Goal: Information Seeking & Learning: Learn about a topic

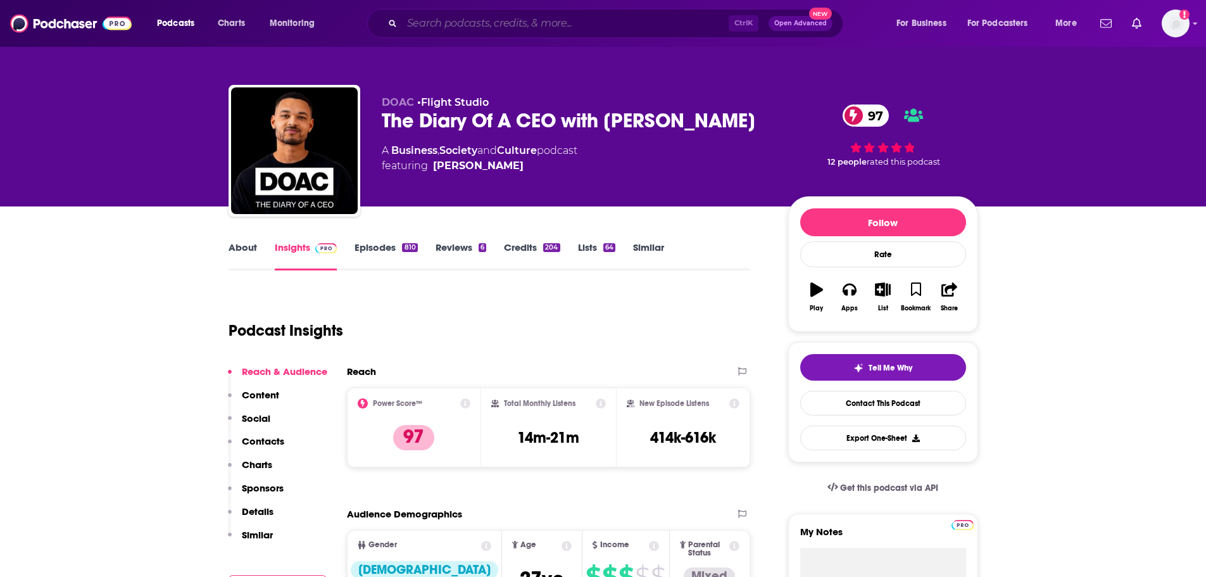
click at [448, 19] on input "Search podcasts, credits, & more..." at bounding box center [565, 23] width 327 height 20
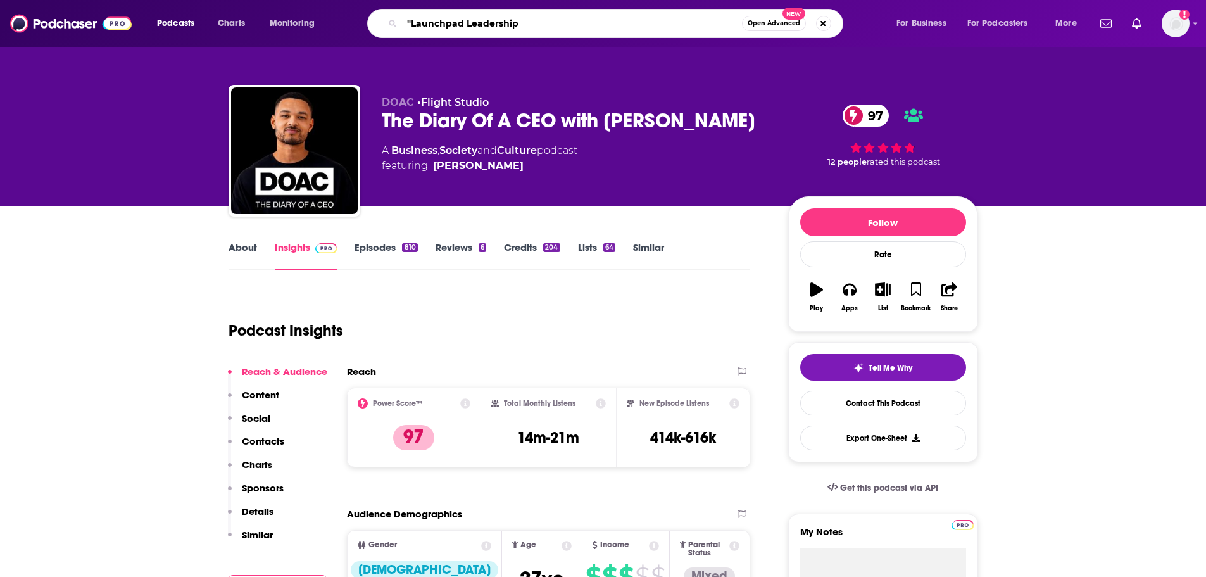
type input ""Launchpad Leadership""
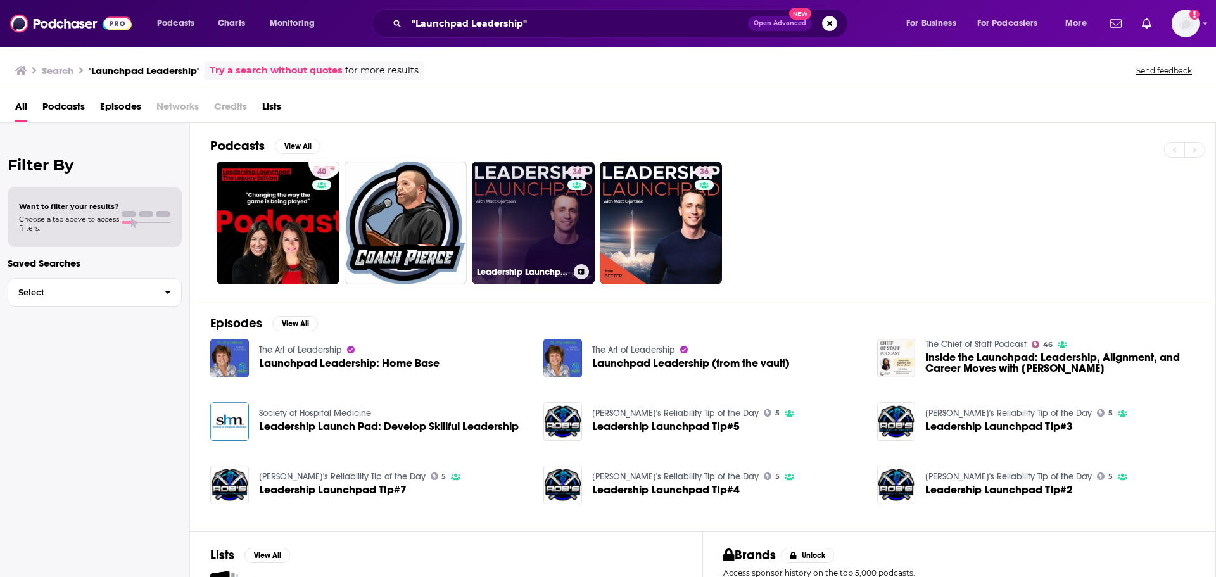
click at [548, 218] on link "34 Leadership Launchpad – Team Development, & Performance Improvement for Aeros…" at bounding box center [533, 222] width 123 height 123
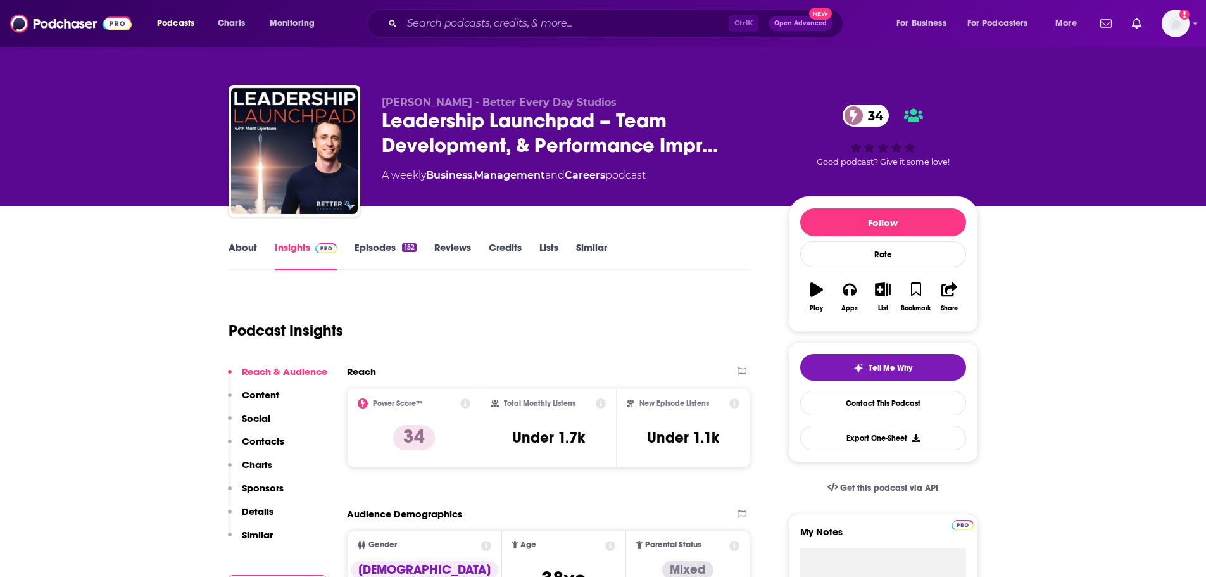
click at [262, 463] on p "Charts" at bounding box center [257, 464] width 30 height 12
click at [229, 249] on link "About" at bounding box center [243, 255] width 28 height 29
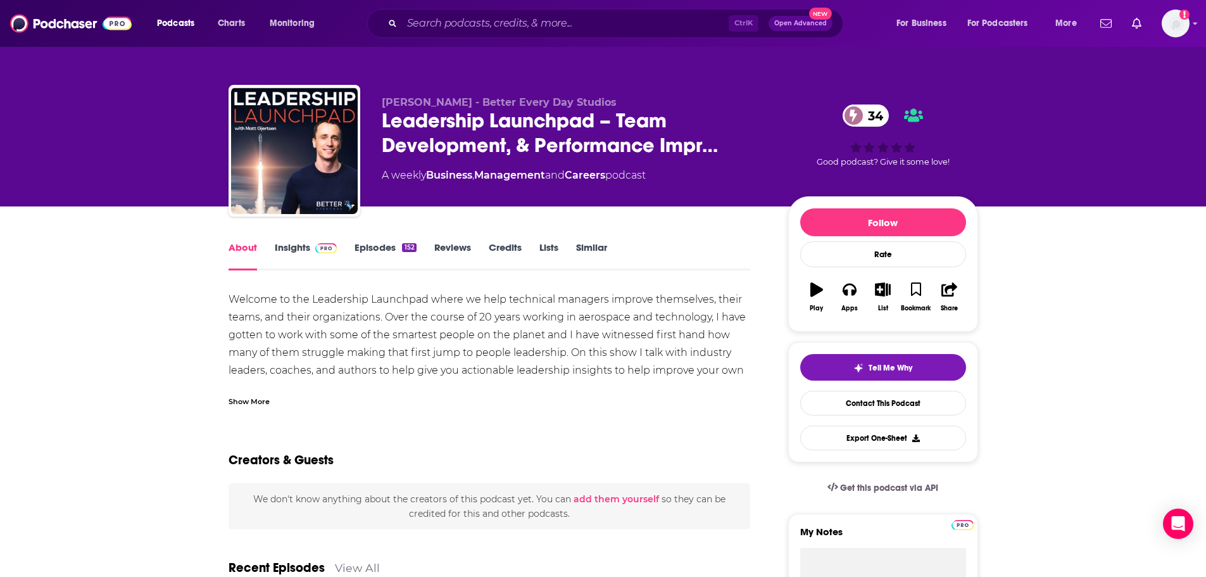
click at [301, 245] on link "Insights" at bounding box center [306, 255] width 63 height 29
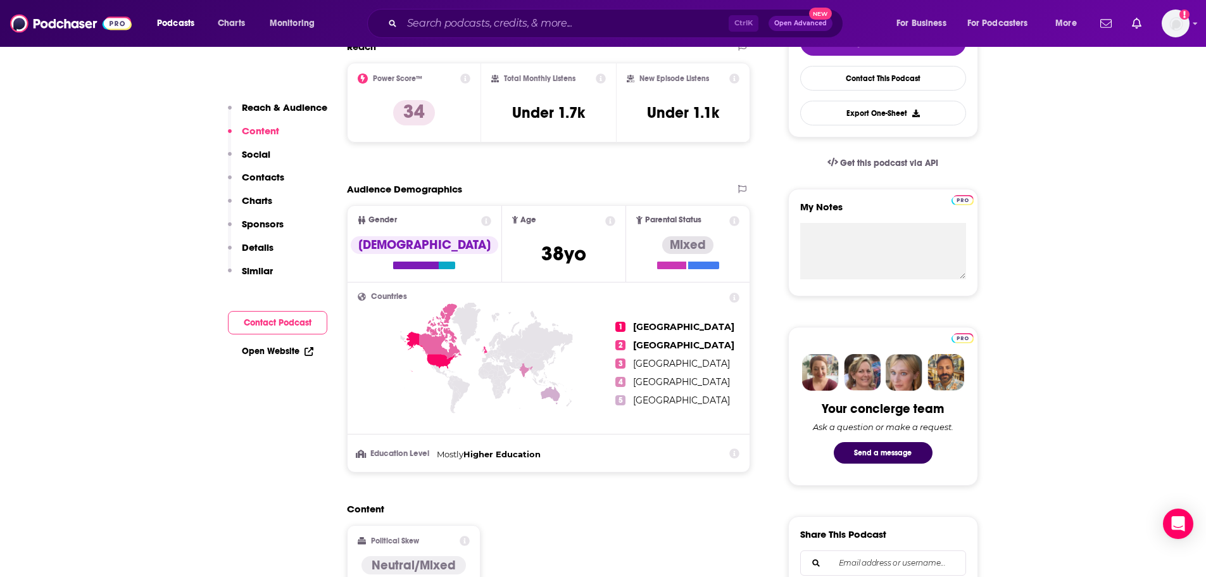
scroll to position [296, 0]
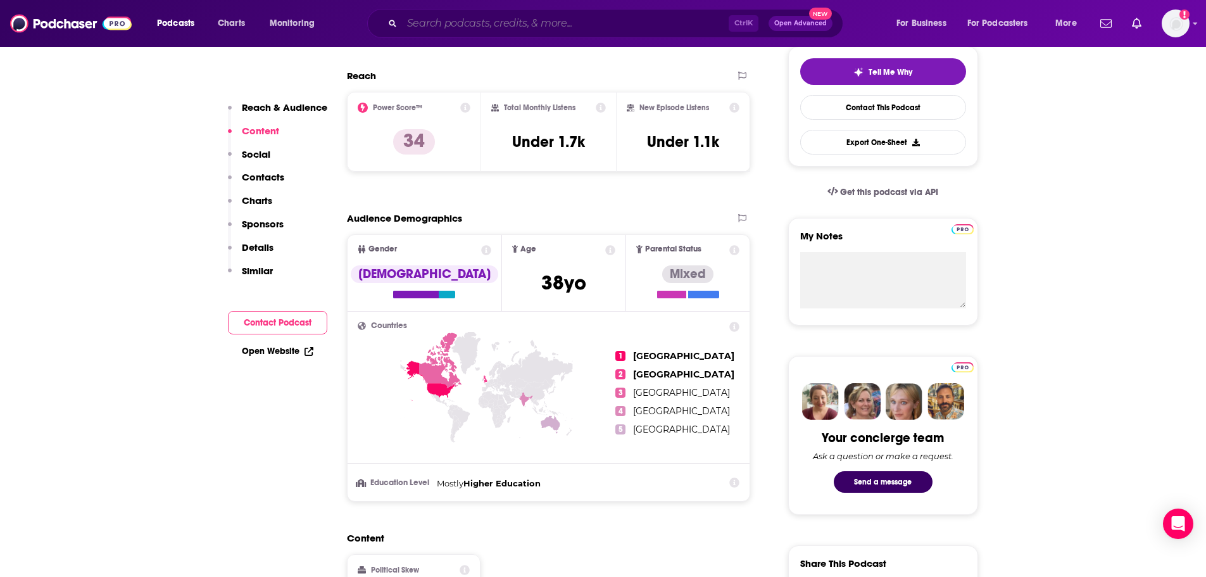
click at [559, 27] on input "Search podcasts, credits, & more..." at bounding box center [565, 23] width 327 height 20
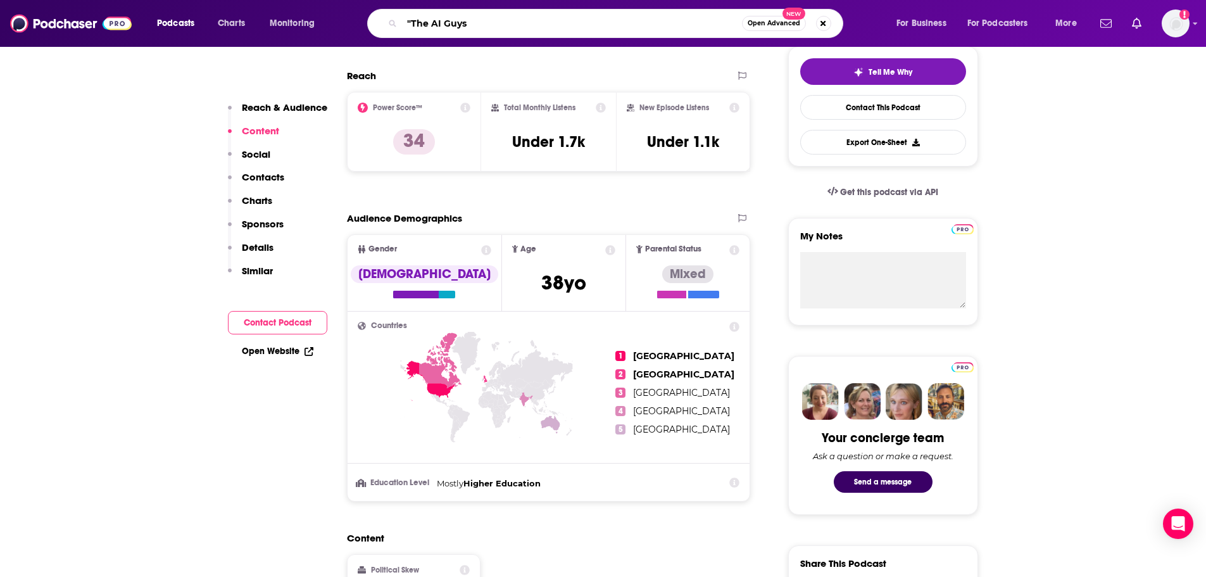
type input ""The AI Guys""
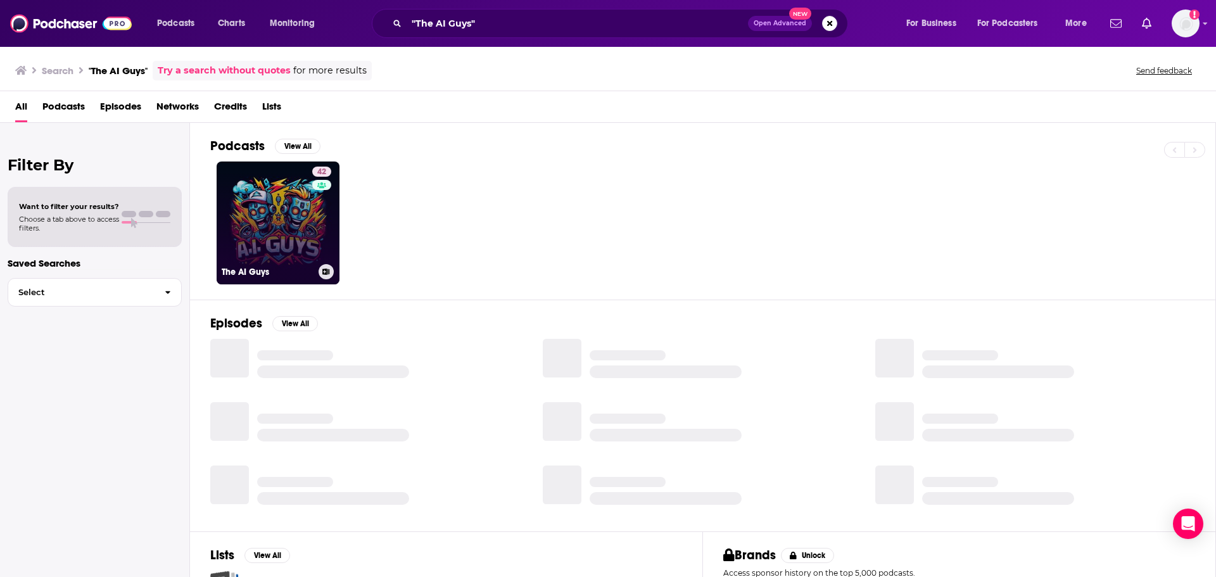
click at [301, 232] on link "42 The AI Guys" at bounding box center [278, 222] width 123 height 123
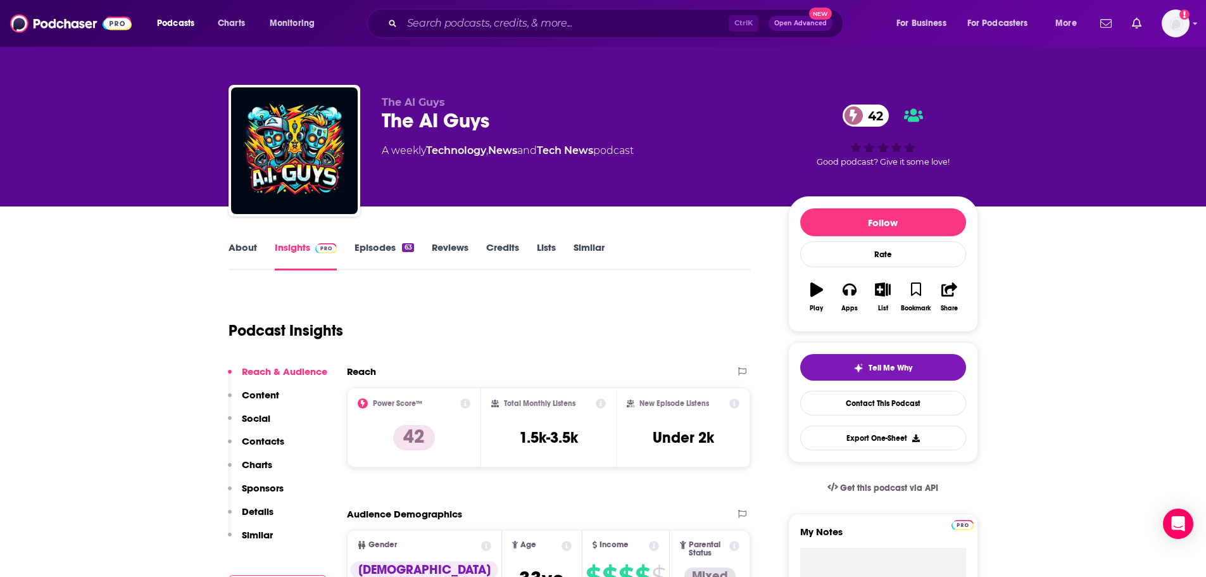
click at [250, 251] on link "About" at bounding box center [243, 255] width 28 height 29
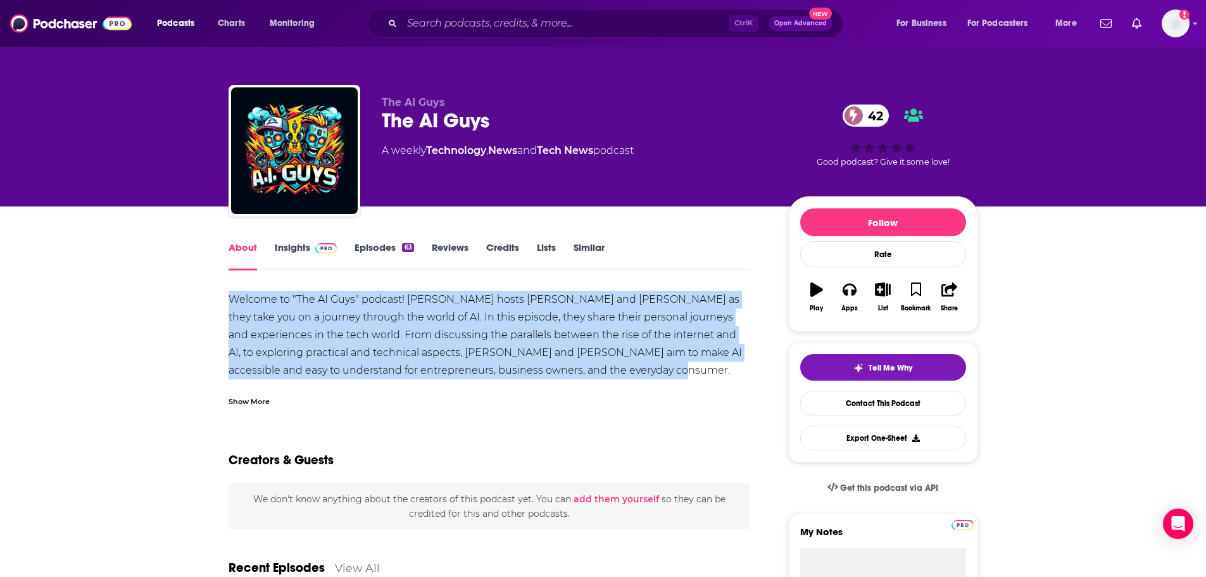
drag, startPoint x: 222, startPoint y: 295, endPoint x: 594, endPoint y: 370, distance: 379.8
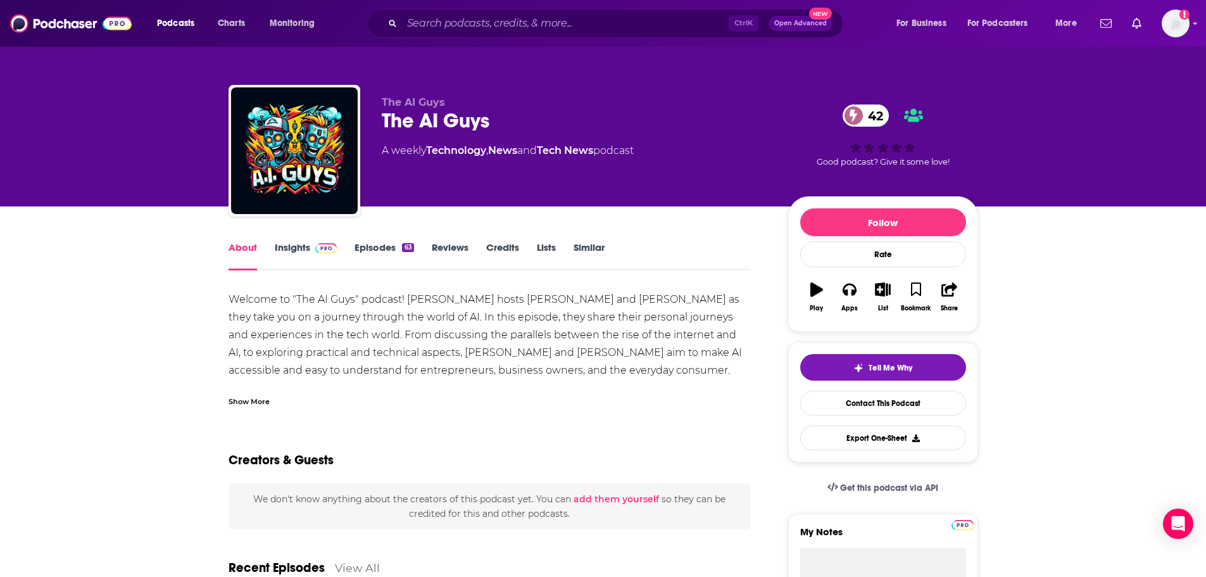
click at [269, 399] on div "Show More" at bounding box center [490, 397] width 522 height 22
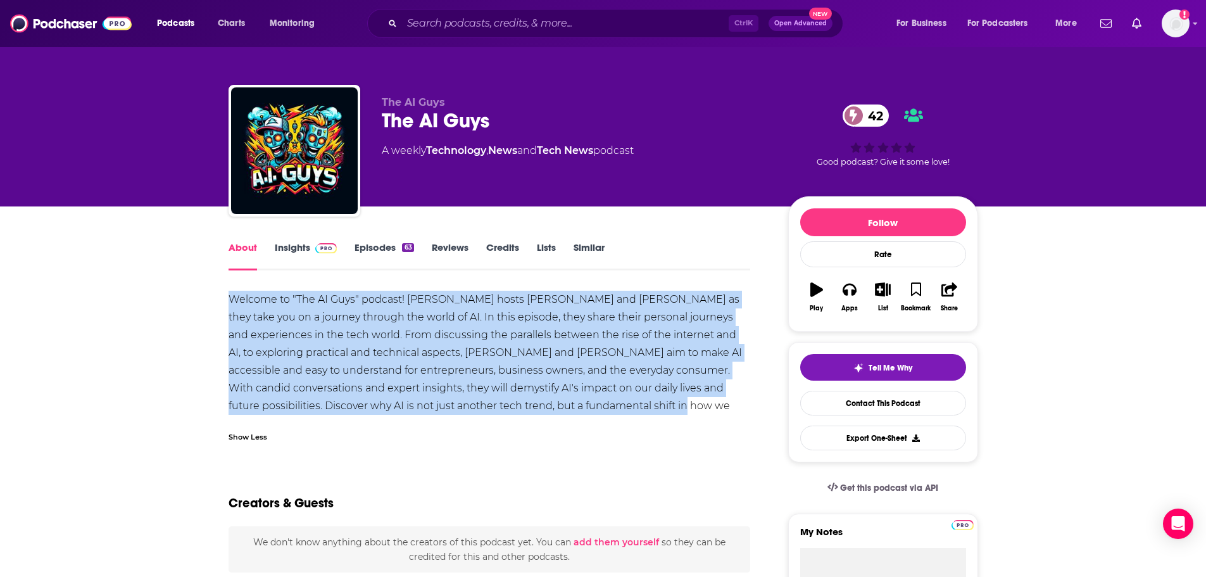
drag, startPoint x: 225, startPoint y: 292, endPoint x: 575, endPoint y: 405, distance: 367.2
copy div "Welcome to "The AI Guys" podcast! [PERSON_NAME] hosts [PERSON_NAME] and [PERSON…"
click at [291, 249] on link "Insights" at bounding box center [306, 255] width 63 height 29
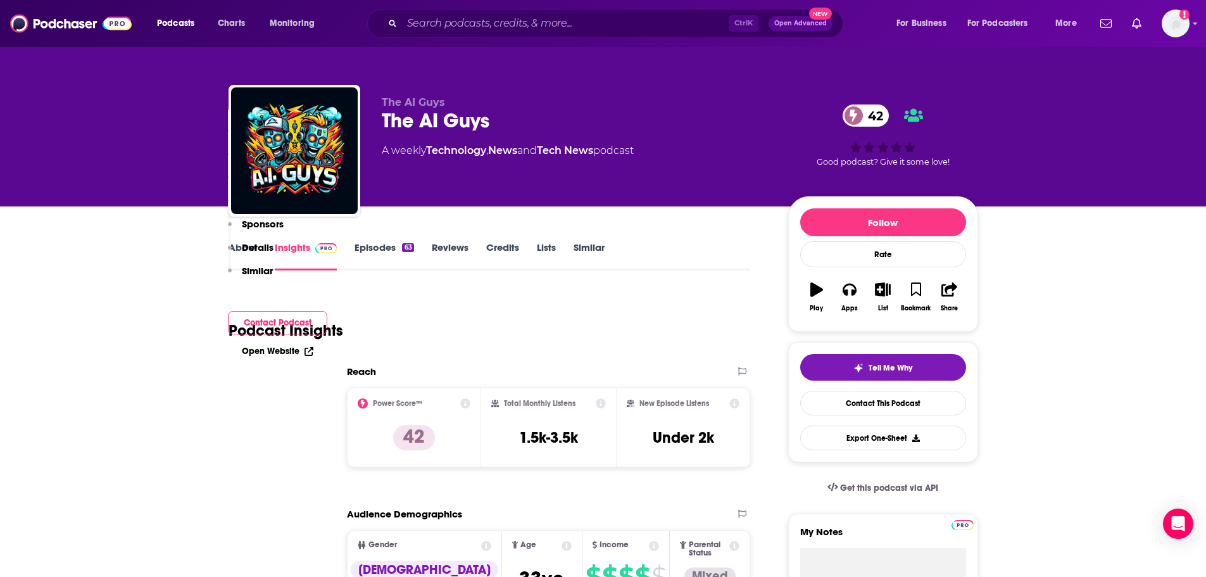
scroll to position [296, 0]
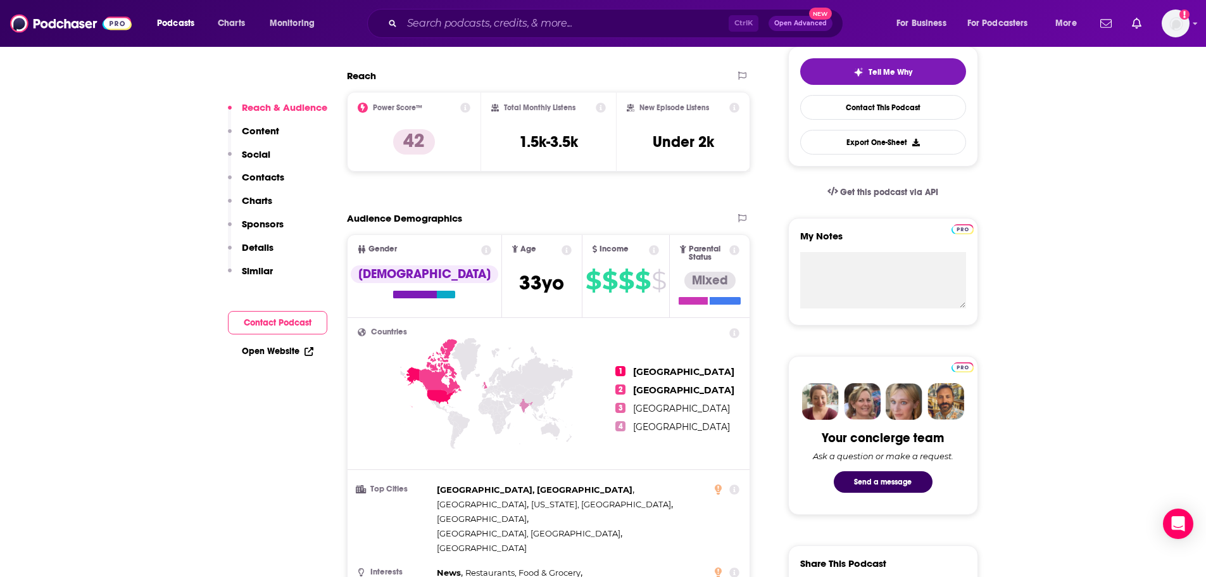
click at [649, 249] on icon at bounding box center [654, 250] width 10 height 10
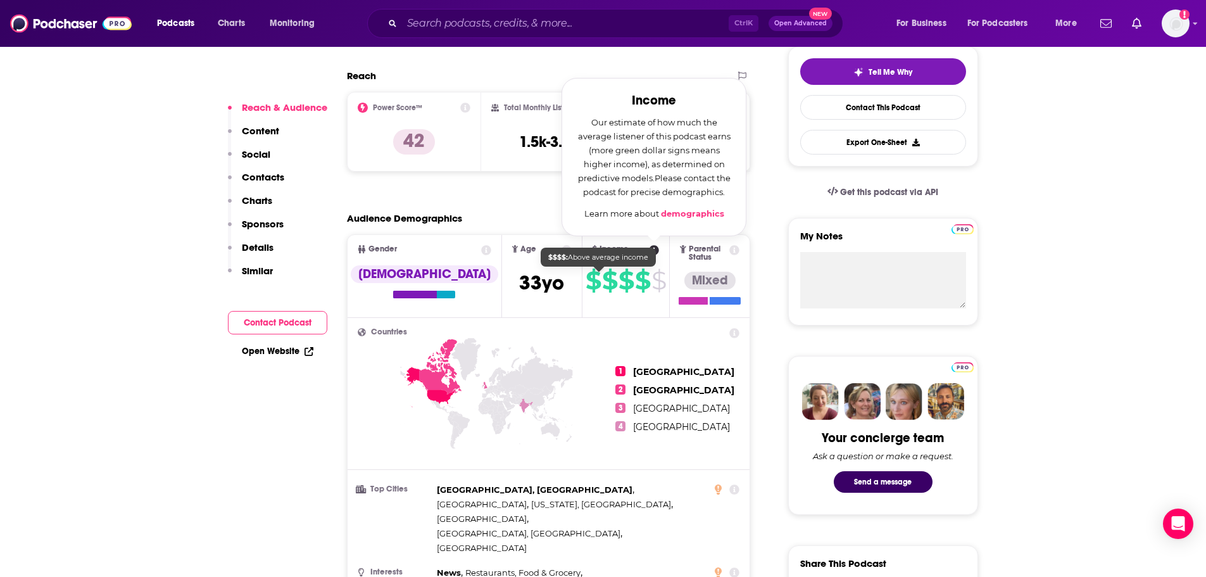
click at [635, 282] on span "$" at bounding box center [642, 280] width 15 height 20
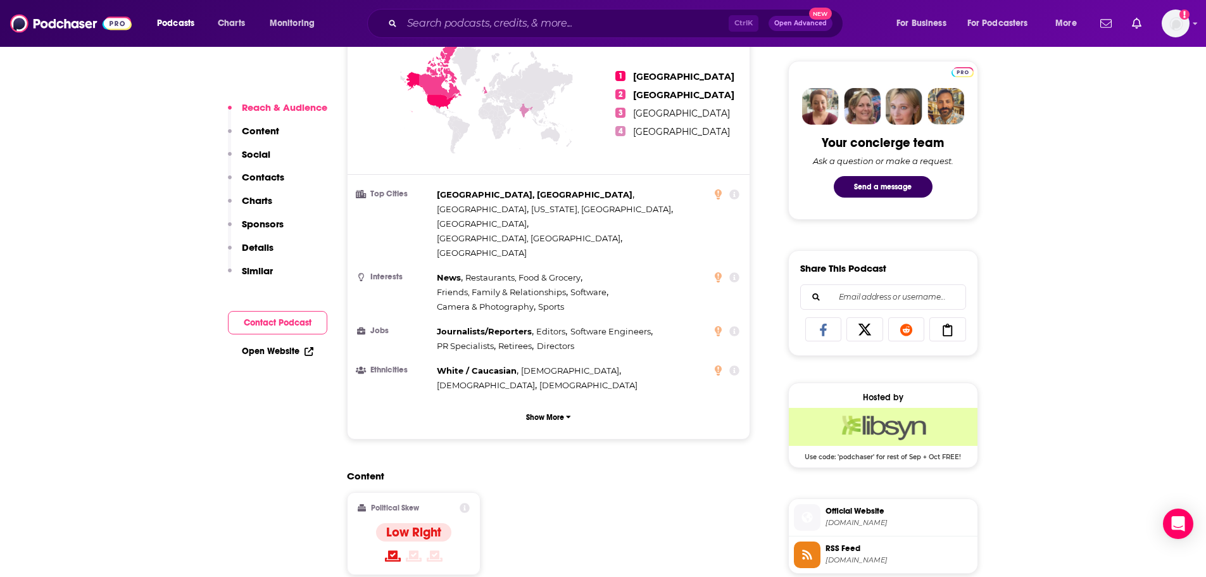
scroll to position [886, 0]
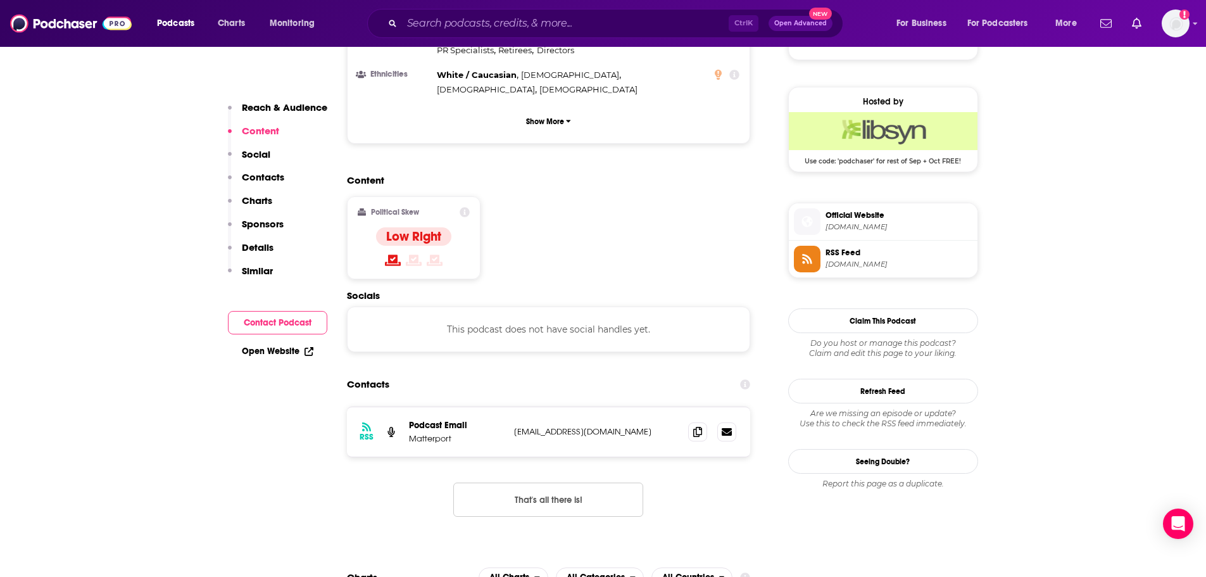
click at [517, 34] on div "Ctrl K Open Advanced New" at bounding box center [605, 23] width 476 height 29
click at [520, 27] on input "Search podcasts, credits, & more..." at bounding box center [565, 23] width 327 height 20
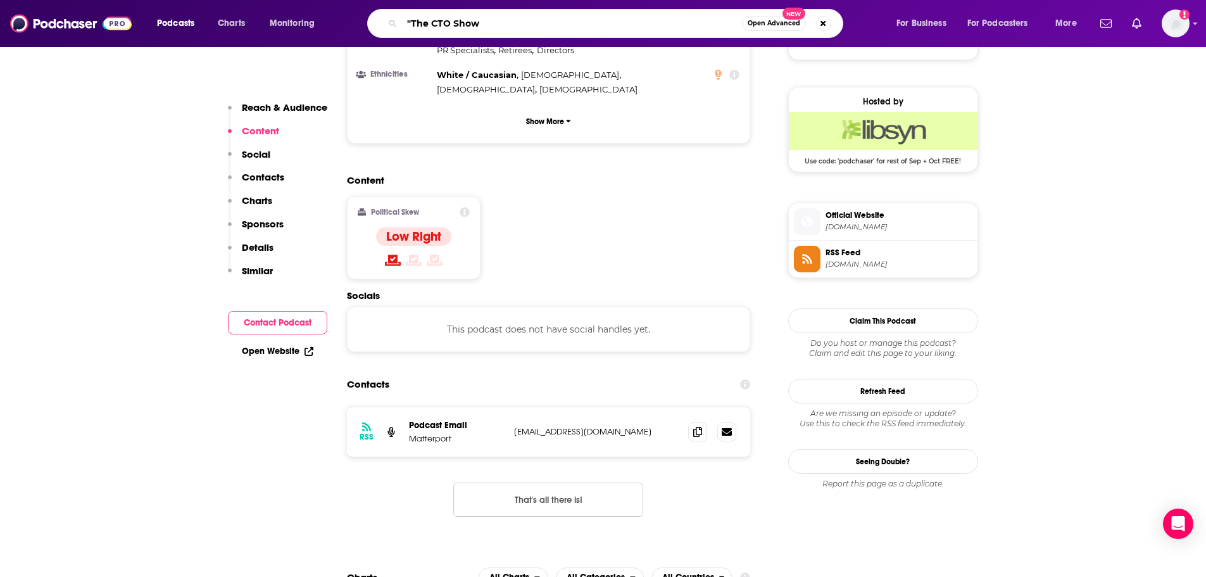
type input ""The CTO Show""
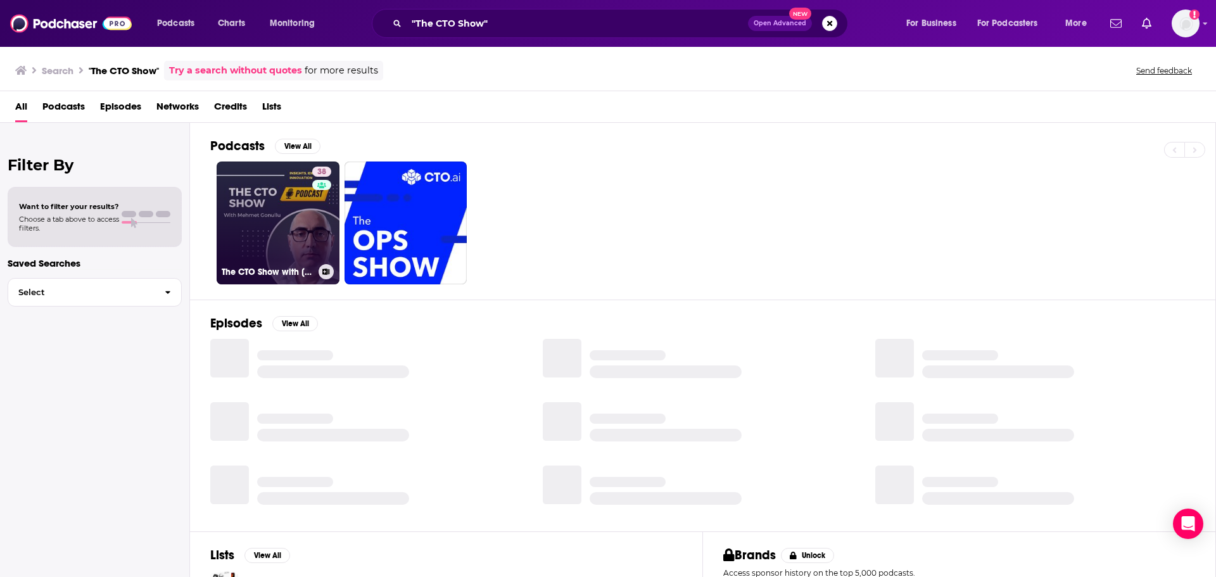
click at [332, 217] on div "38" at bounding box center [323, 215] width 22 height 97
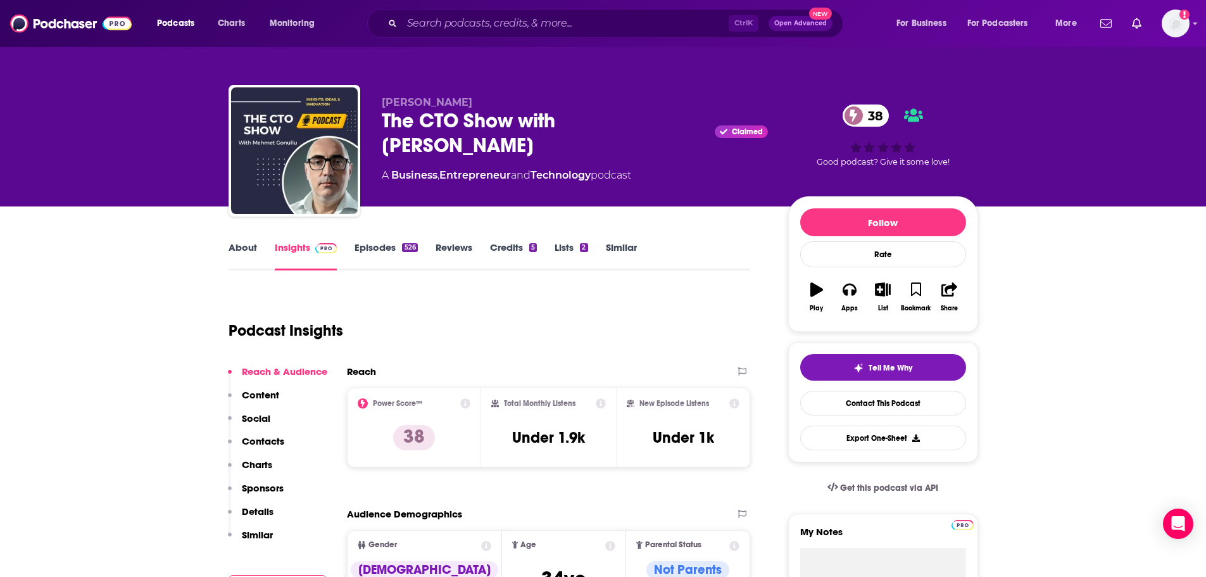
click at [254, 253] on link "About" at bounding box center [243, 255] width 28 height 29
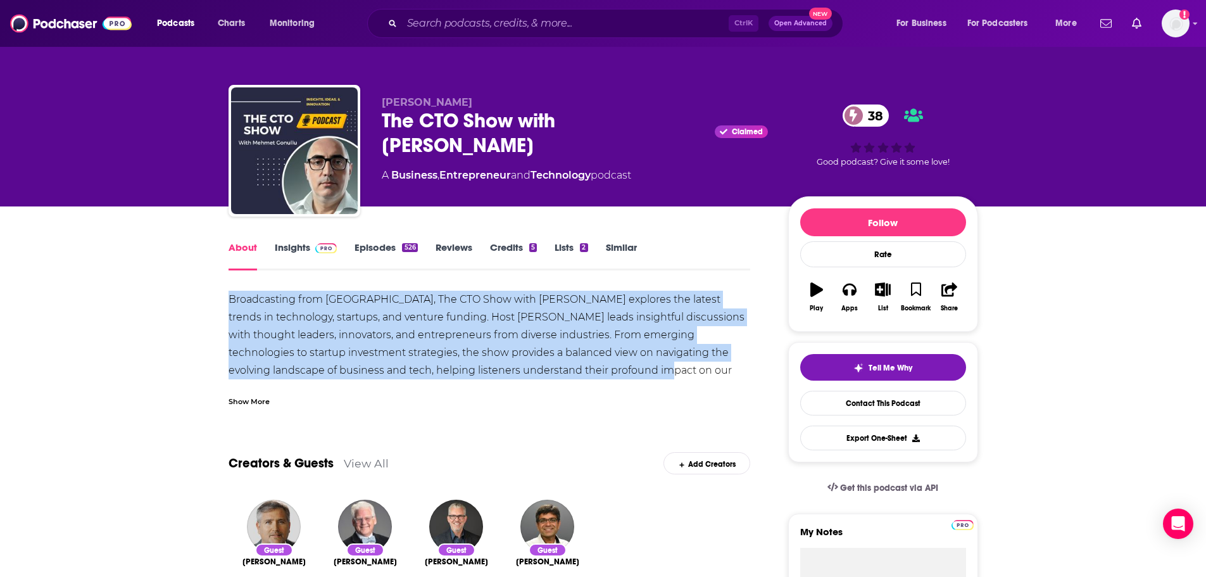
drag, startPoint x: 218, startPoint y: 298, endPoint x: 672, endPoint y: 364, distance: 458.8
copy div "Broadcasting from [GEOGRAPHIC_DATA], The CTO Show with [PERSON_NAME] explores t…"
click at [283, 249] on link "Insights" at bounding box center [306, 255] width 63 height 29
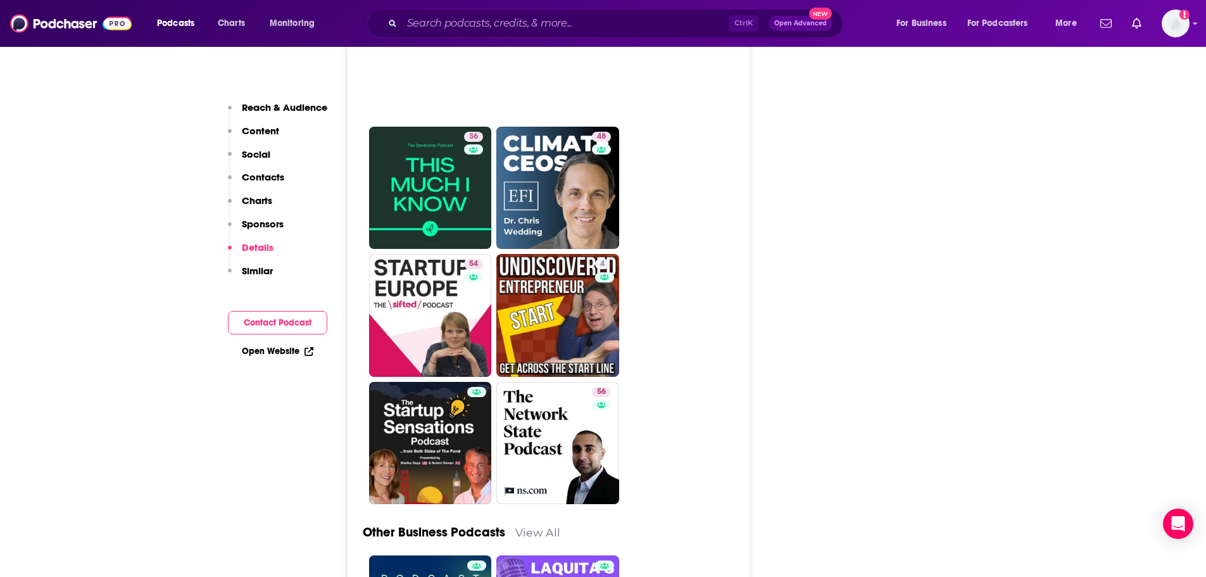
scroll to position [3841, 0]
